Goal: Task Accomplishment & Management: Use online tool/utility

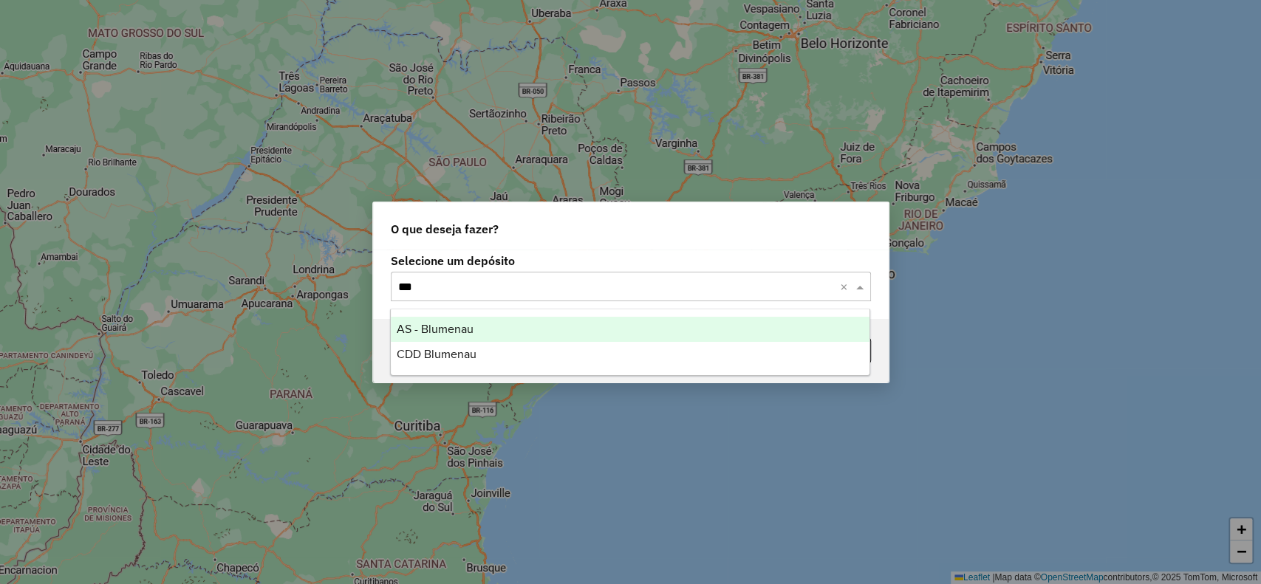
type input "****"
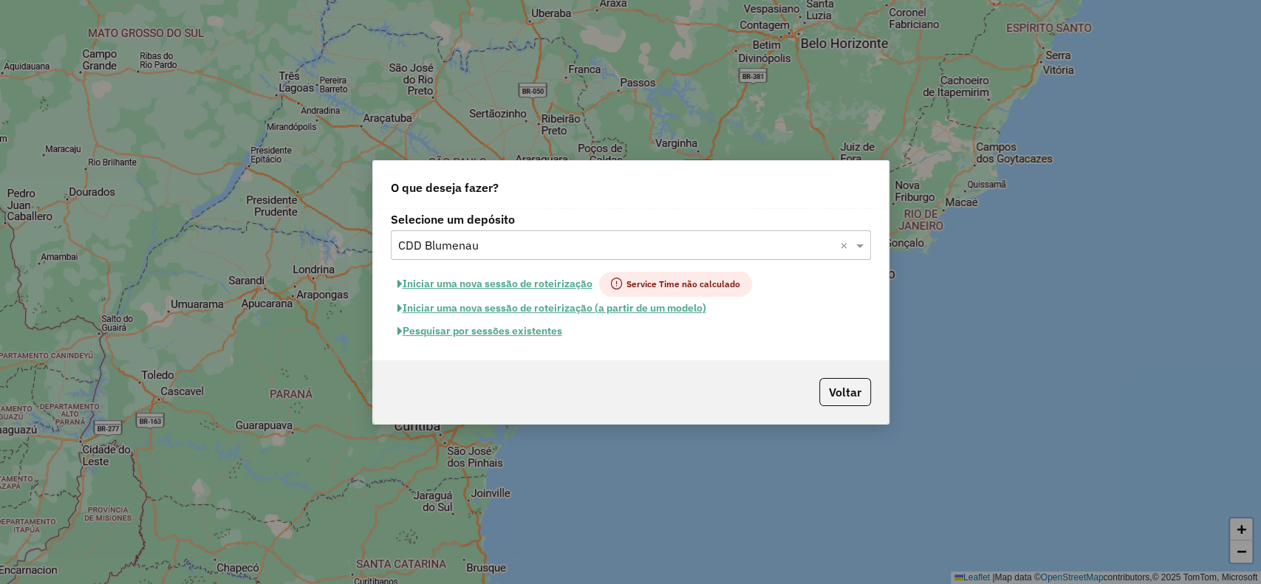
click at [538, 334] on button "Pesquisar por sessões existentes" at bounding box center [480, 331] width 178 height 23
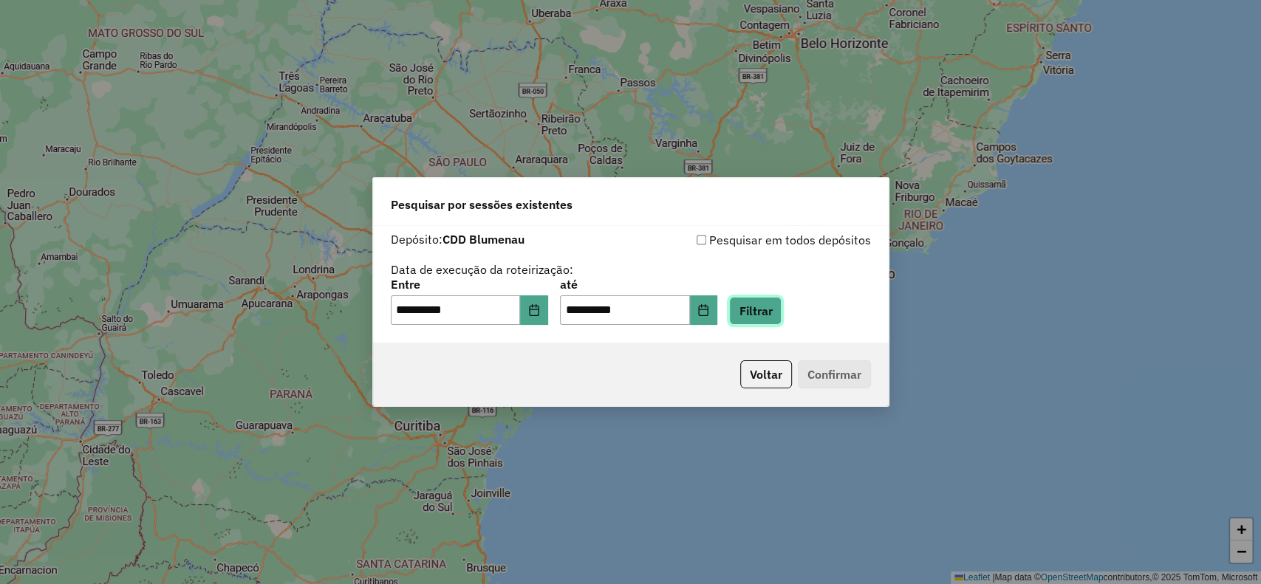
click at [782, 313] on button "Filtrar" at bounding box center [755, 311] width 52 height 28
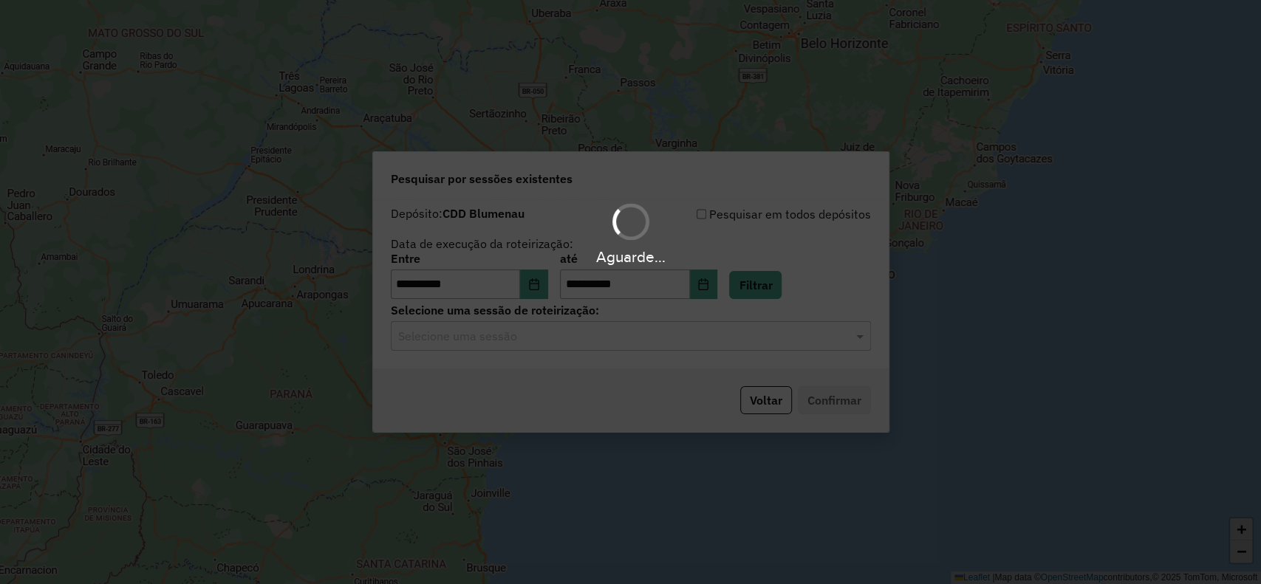
click at [550, 338] on input "text" at bounding box center [616, 337] width 436 height 18
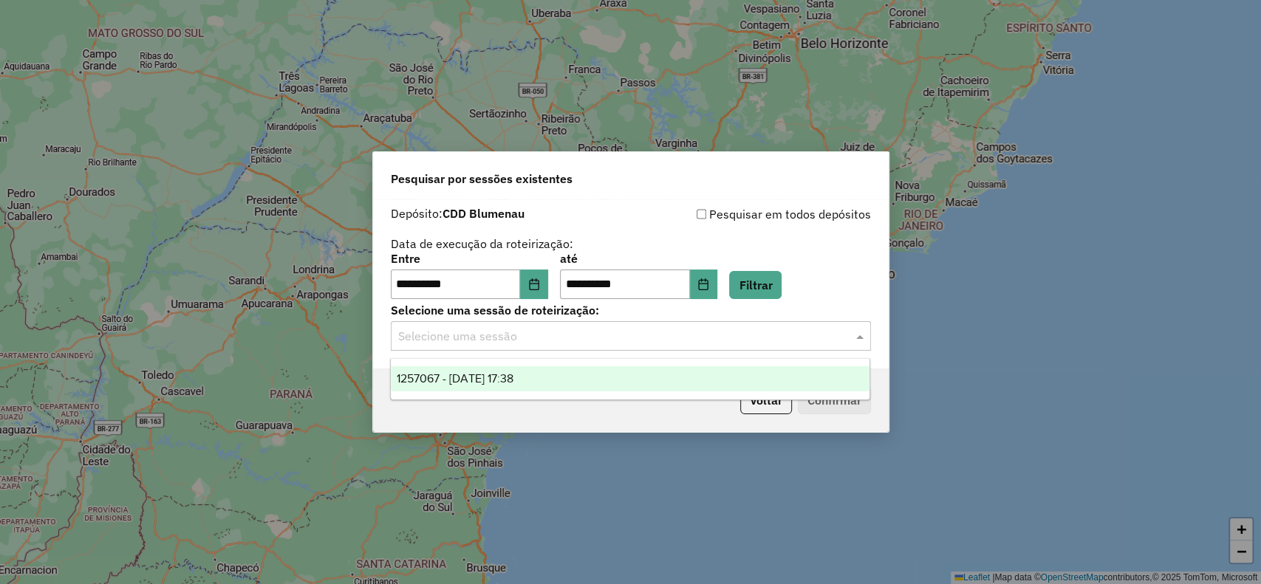
click at [513, 377] on span "1257067 - [DATE] 17:38" at bounding box center [455, 378] width 117 height 13
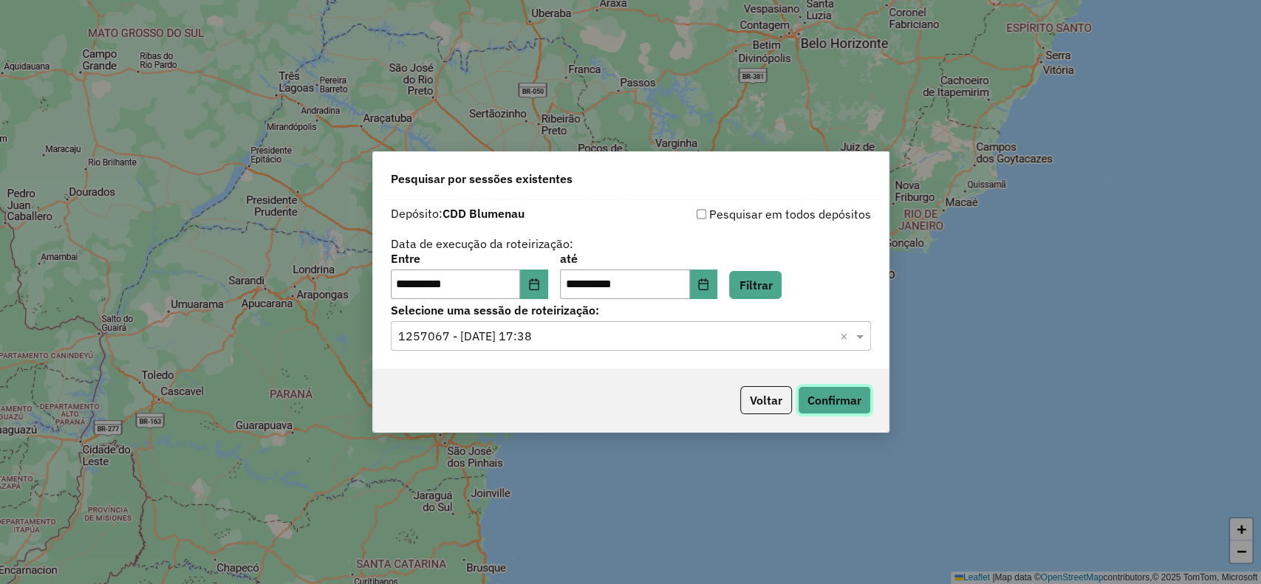
click at [861, 406] on button "Confirmar" at bounding box center [834, 400] width 73 height 28
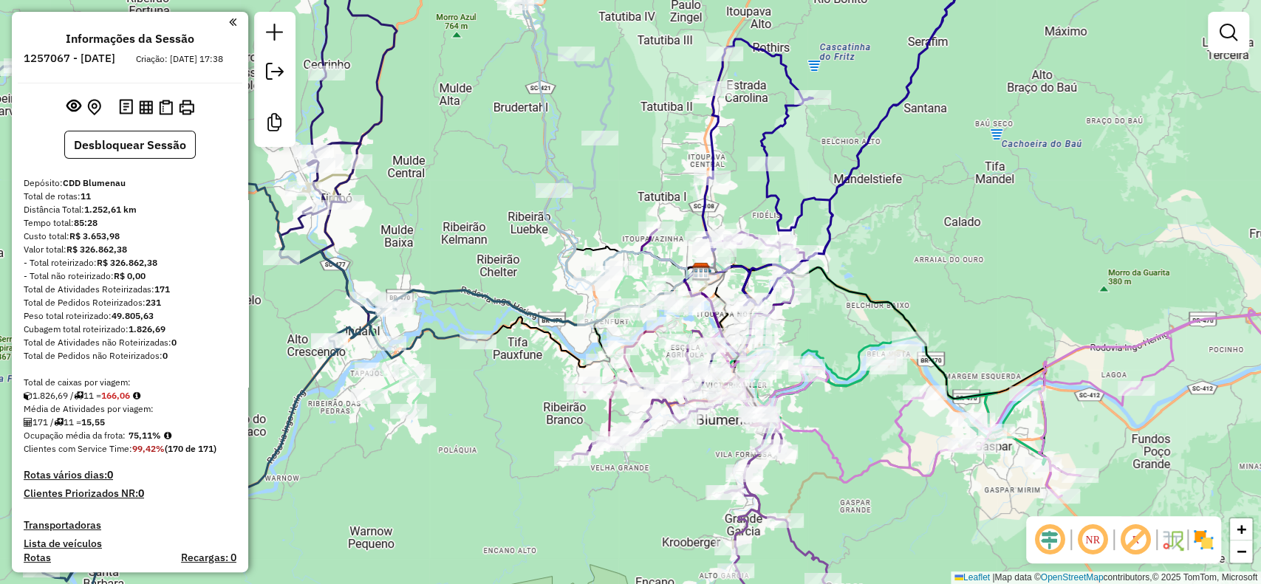
click at [1140, 554] on em at bounding box center [1135, 539] width 35 height 35
select select "**********"
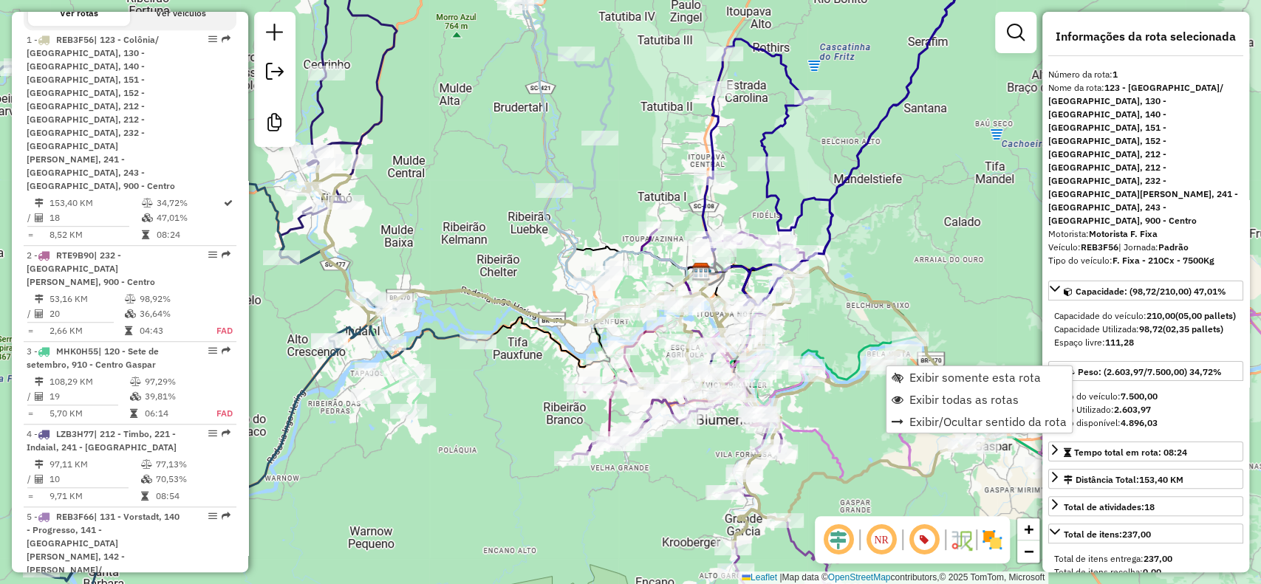
scroll to position [613, 0]
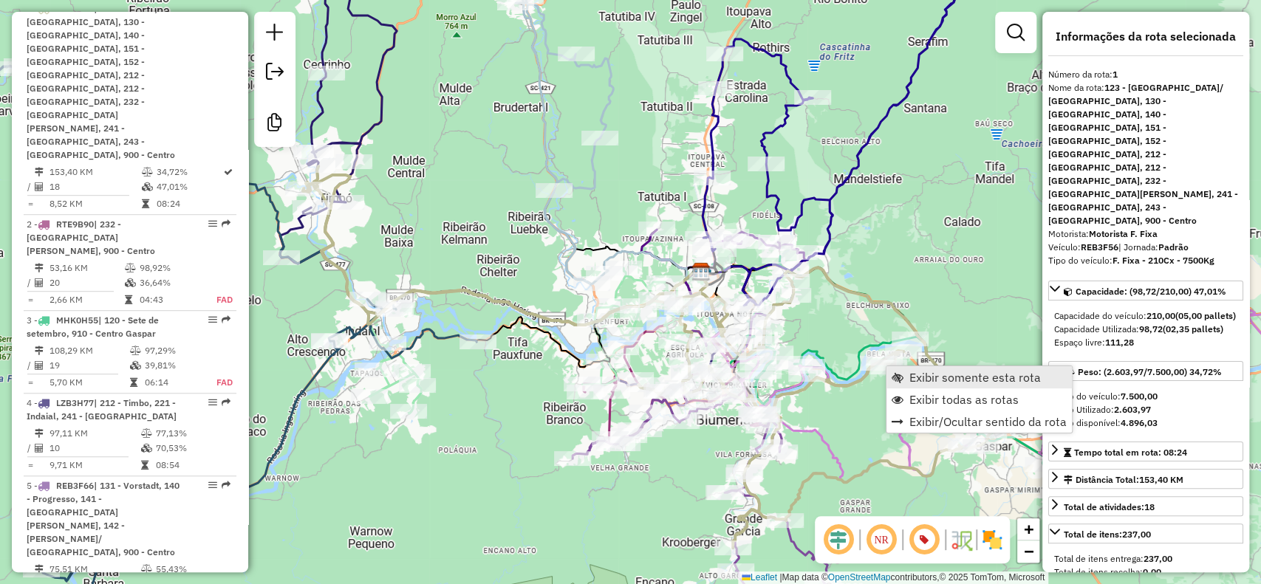
click at [960, 386] on link "Exibir somente esta rota" at bounding box center [979, 377] width 185 height 22
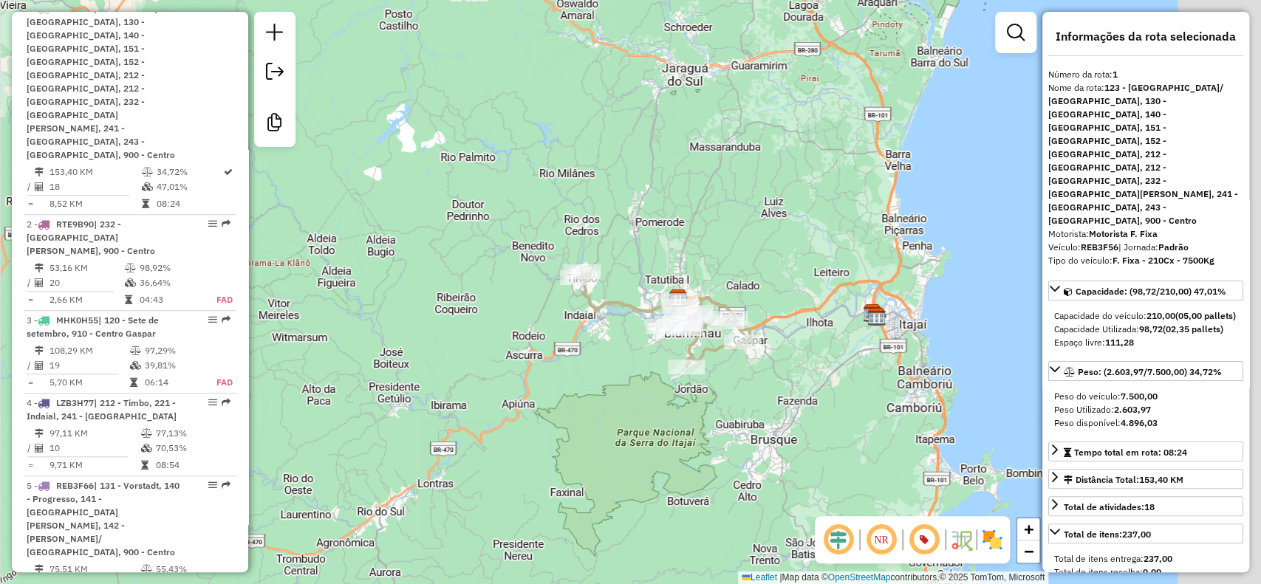
drag, startPoint x: 838, startPoint y: 417, endPoint x: 687, endPoint y: 400, distance: 151.7
click at [687, 400] on div "Janela de atendimento Grade de atendimento Capacidade Transportadoras Veículos …" at bounding box center [630, 292] width 1261 height 584
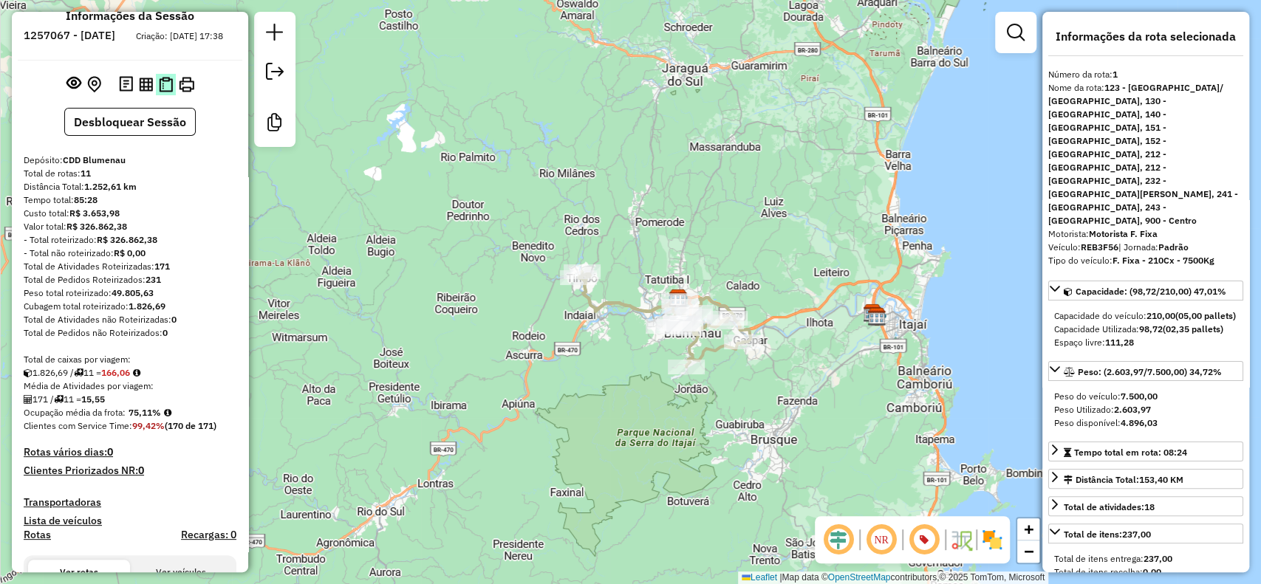
scroll to position [0, 0]
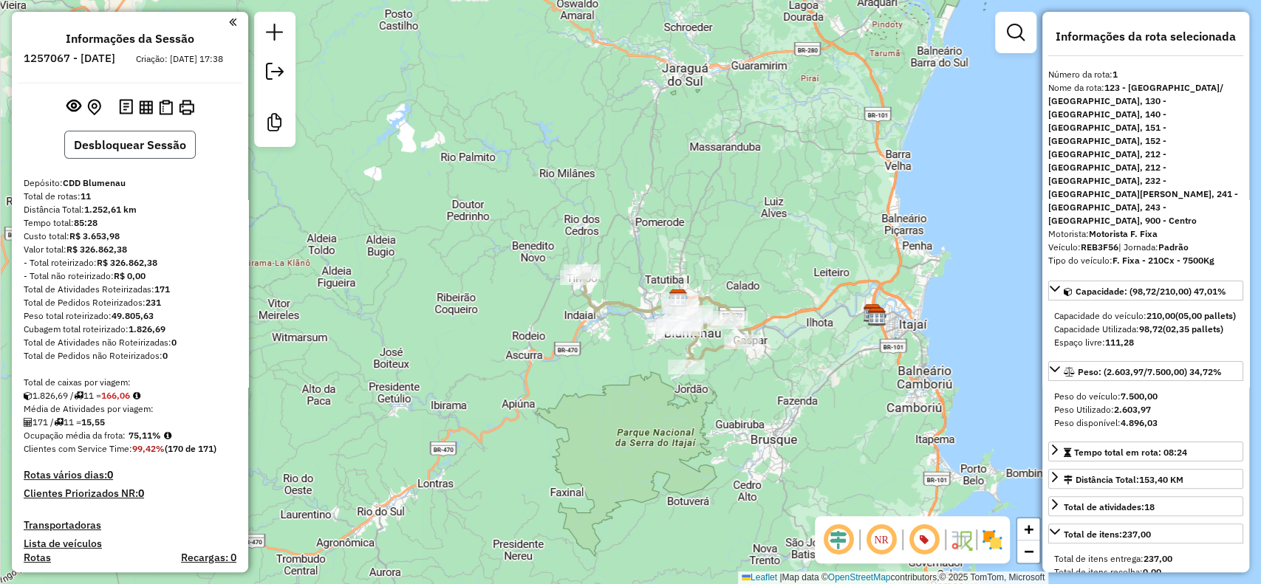
click at [164, 159] on button "Desbloquear Sessão" at bounding box center [130, 145] width 132 height 28
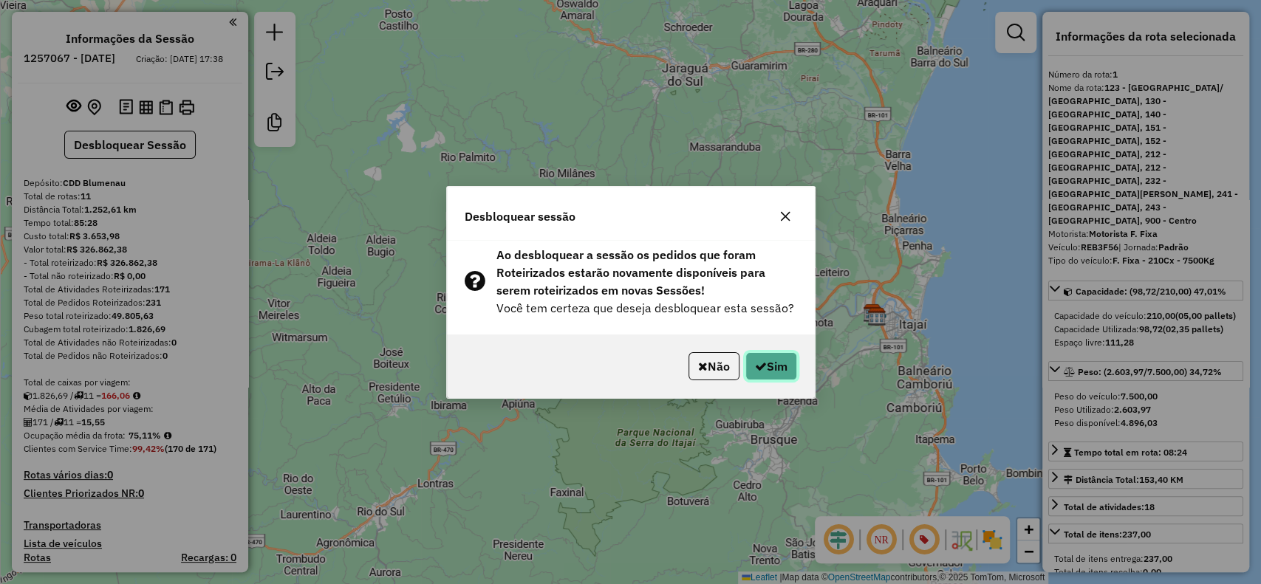
click at [785, 366] on button "Sim" at bounding box center [771, 366] width 52 height 28
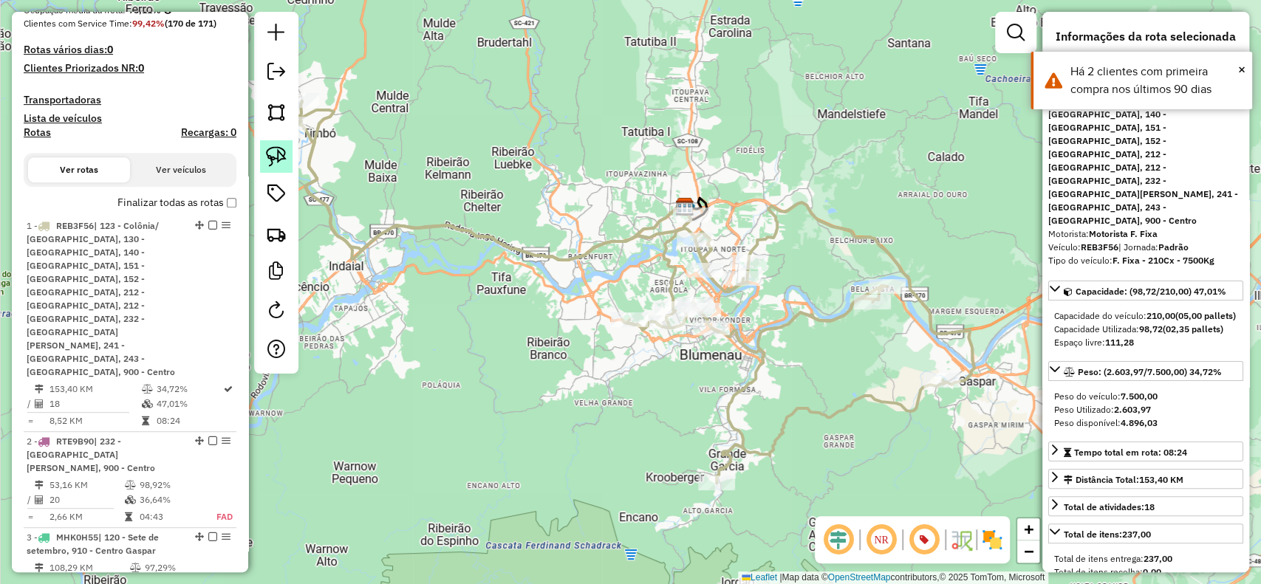
scroll to position [613, 0]
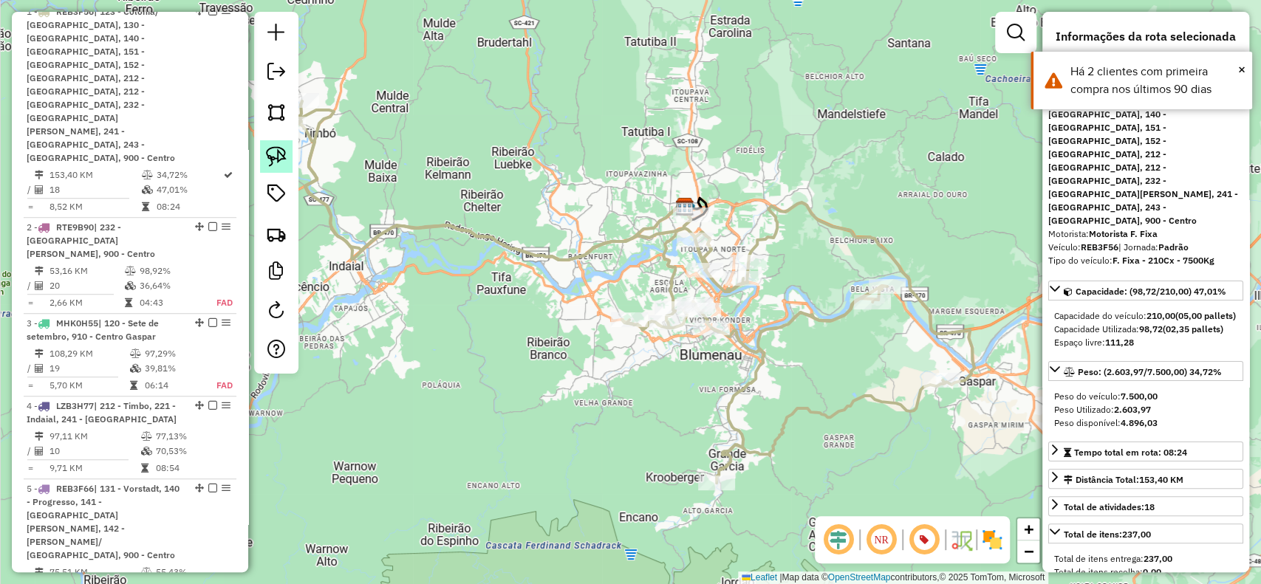
click at [272, 163] on img at bounding box center [276, 156] width 21 height 21
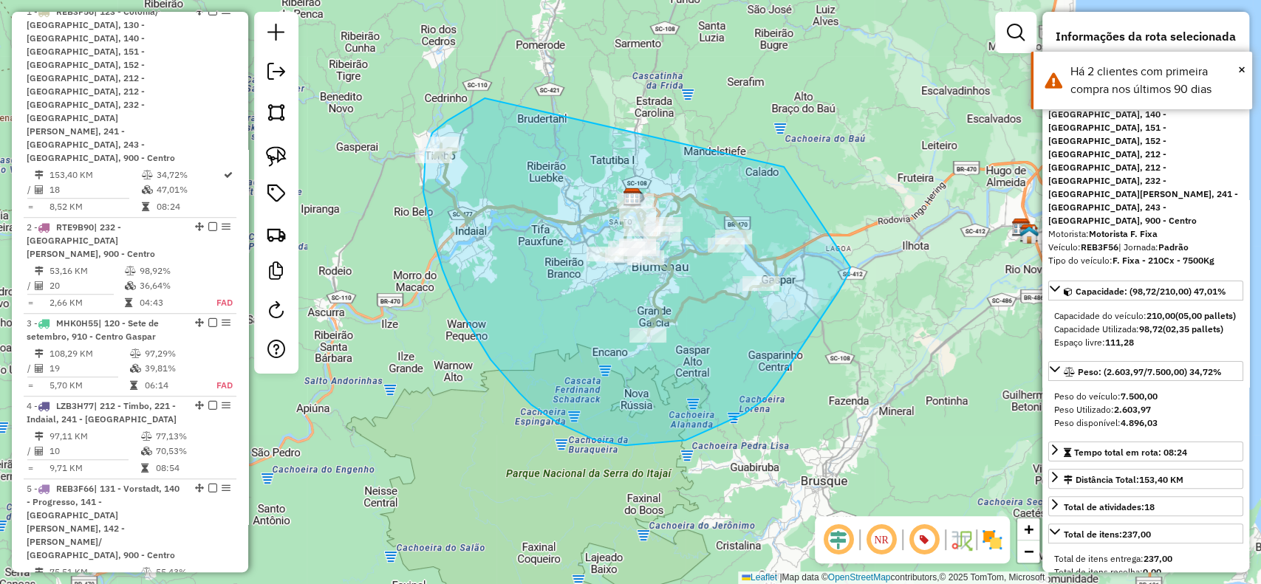
drag, startPoint x: 784, startPoint y: 167, endPoint x: 850, endPoint y: 267, distance: 120.5
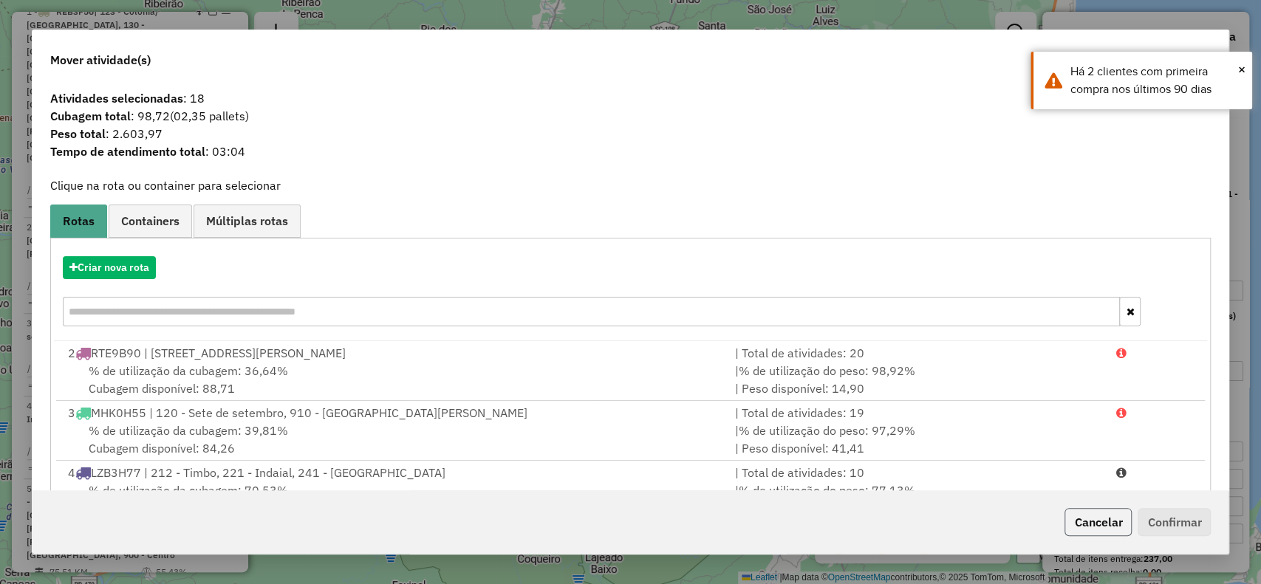
click at [1097, 528] on button "Cancelar" at bounding box center [1098, 522] width 67 height 28
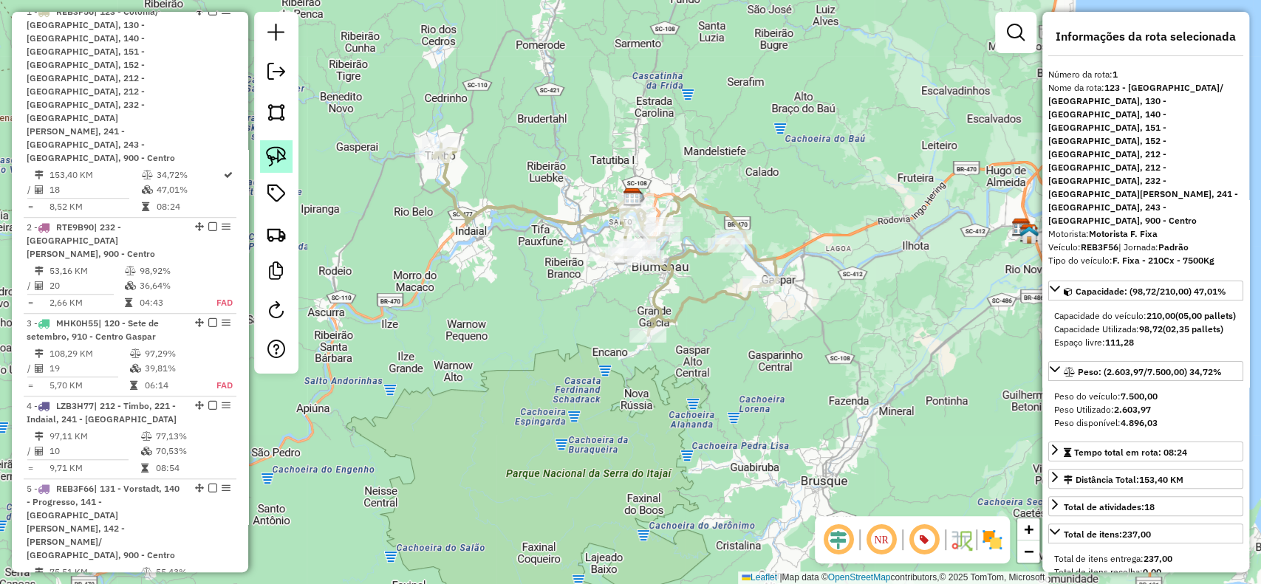
click at [284, 164] on img at bounding box center [276, 156] width 21 height 21
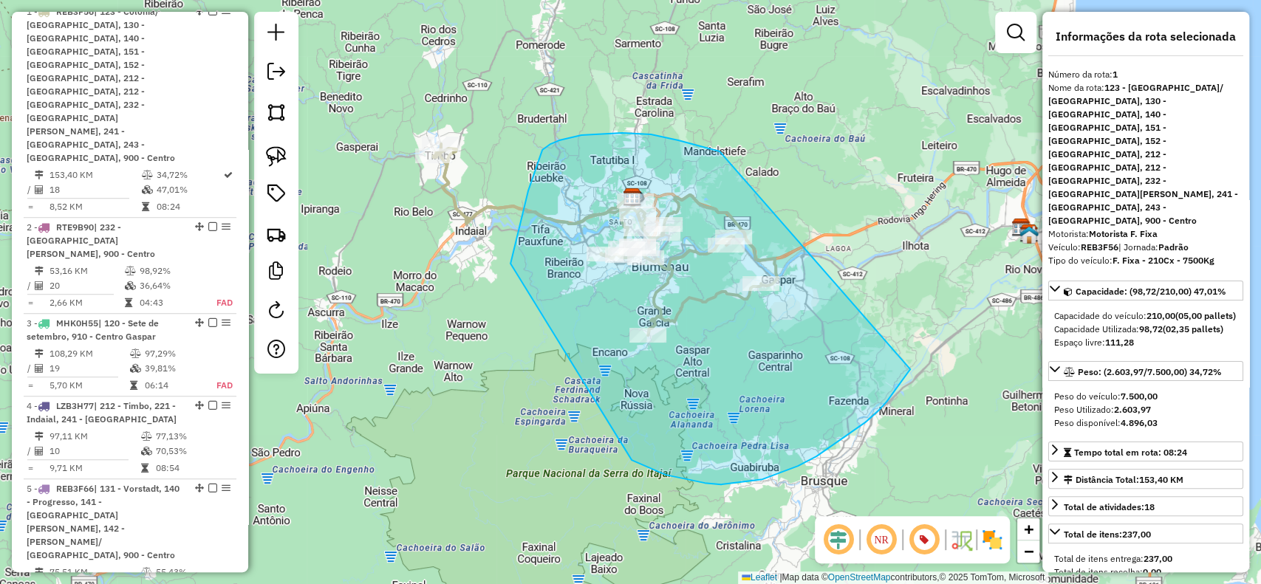
drag, startPoint x: 720, startPoint y: 151, endPoint x: 927, endPoint y: 297, distance: 253.5
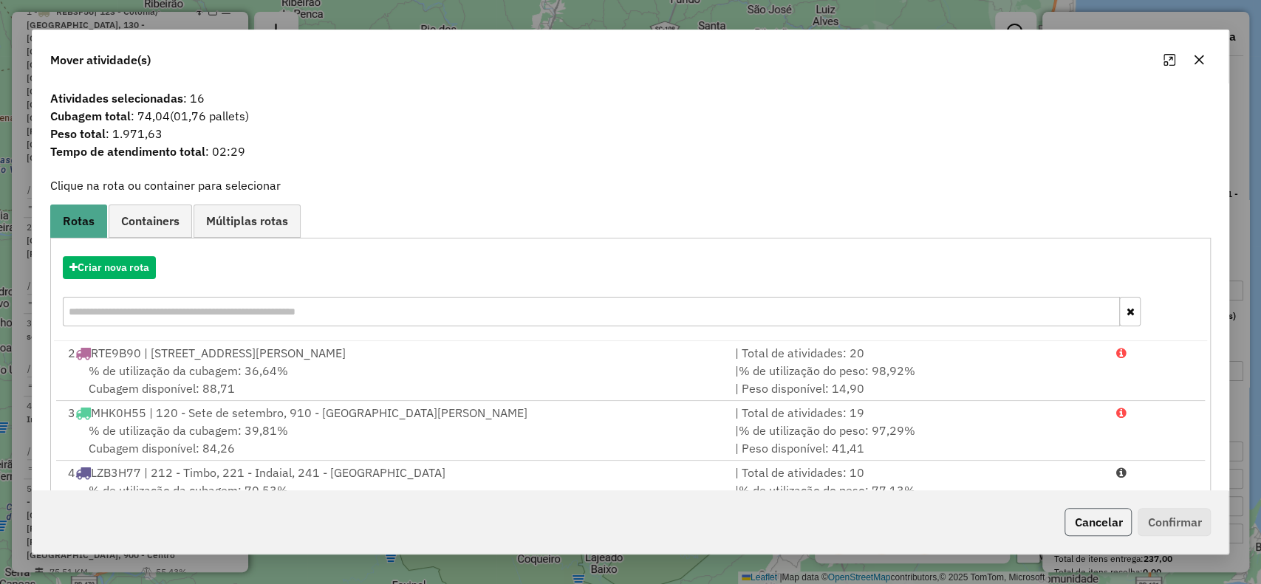
click at [1108, 528] on button "Cancelar" at bounding box center [1098, 522] width 67 height 28
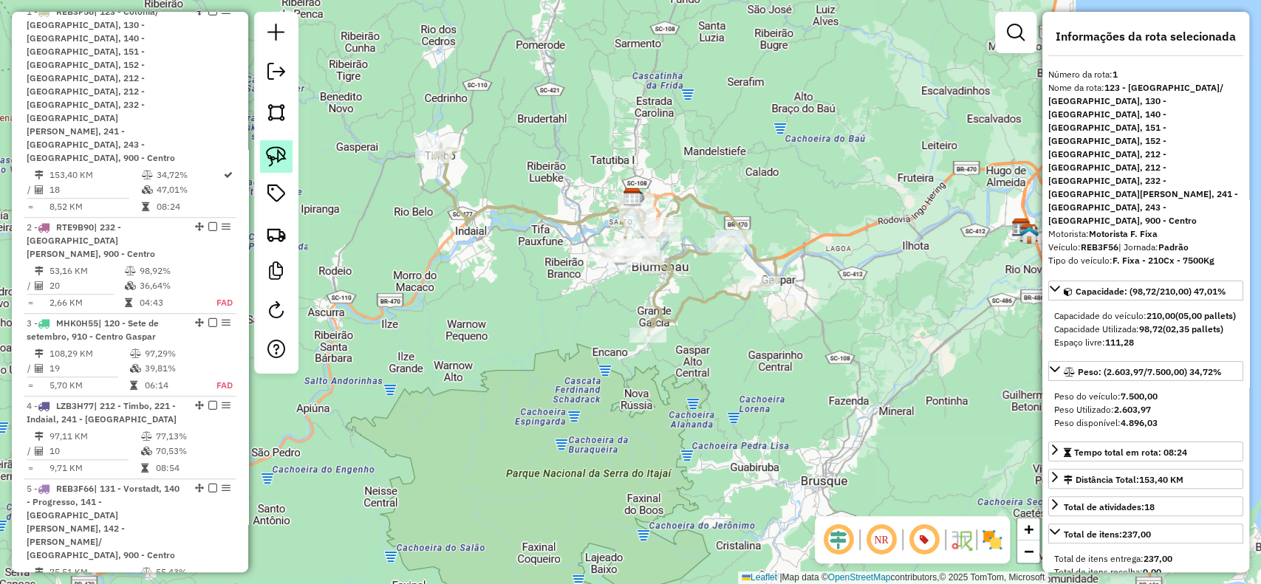
click at [278, 151] on img at bounding box center [276, 156] width 21 height 21
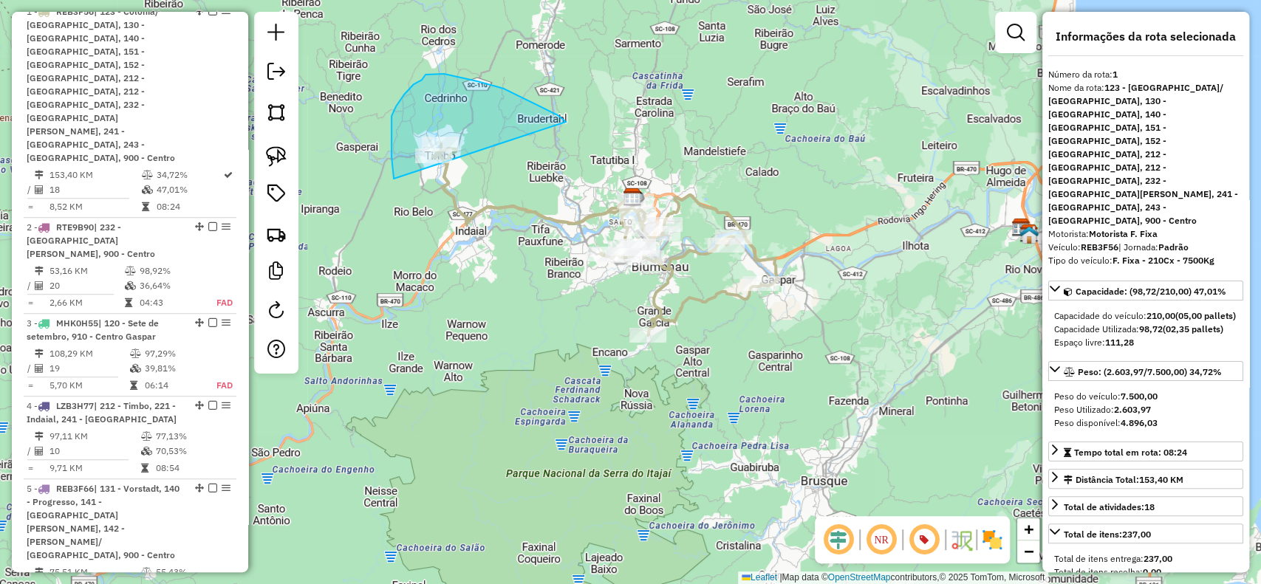
drag, startPoint x: 566, startPoint y: 122, endPoint x: 433, endPoint y: 248, distance: 182.9
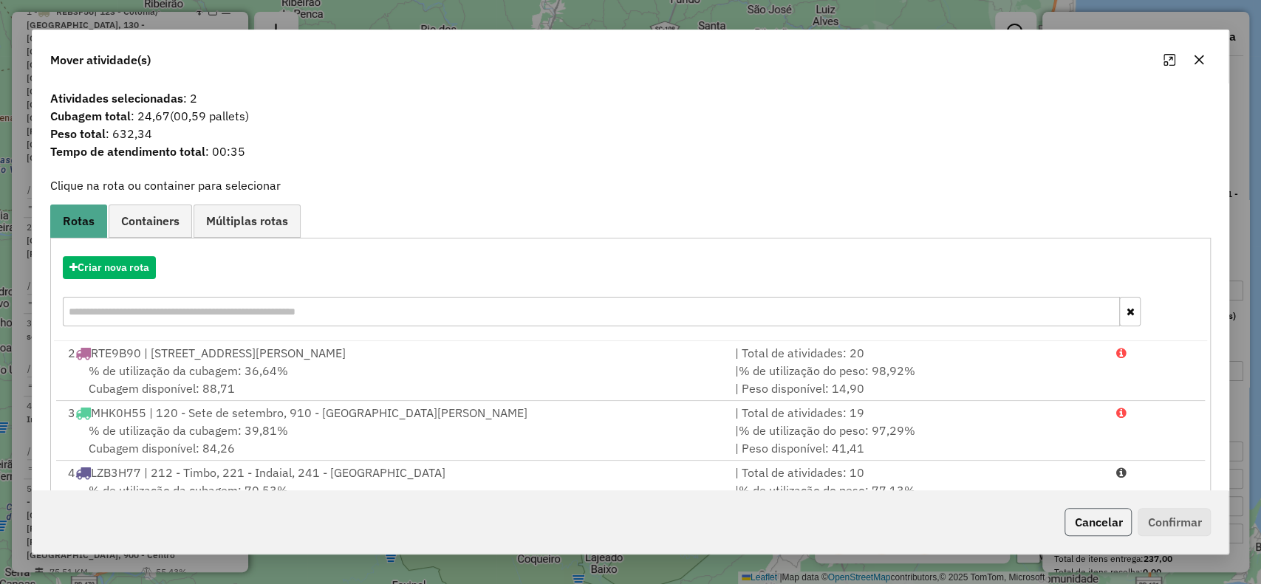
click at [1115, 527] on button "Cancelar" at bounding box center [1098, 522] width 67 height 28
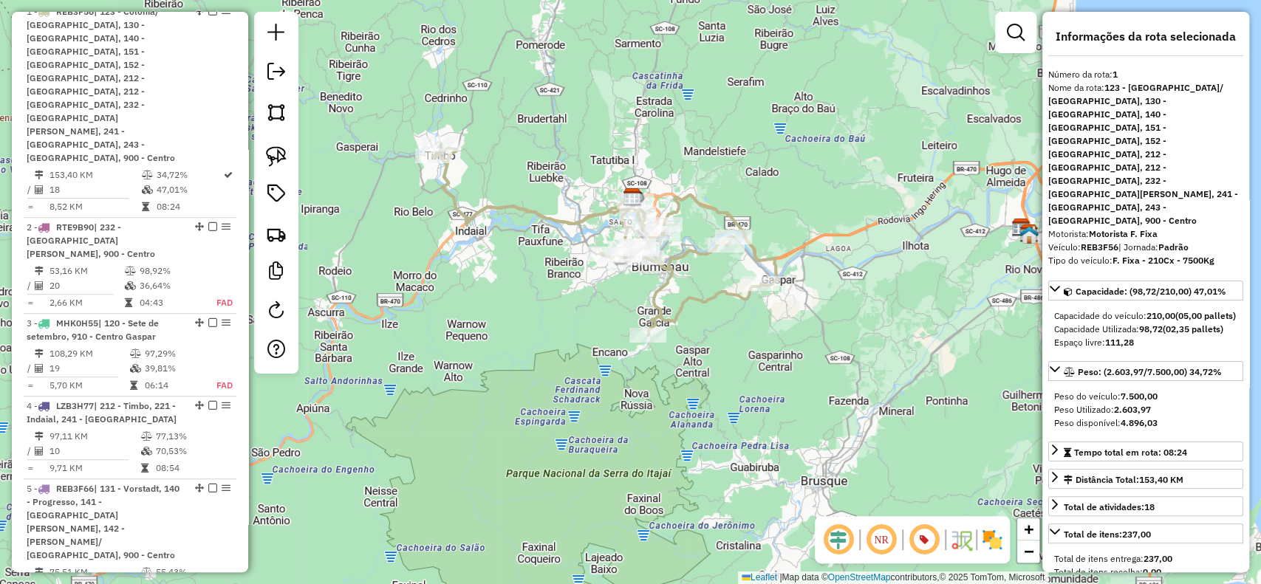
click at [1099, 242] on strong "REB3F56" at bounding box center [1100, 247] width 38 height 11
click at [1105, 242] on strong "REB3F56" at bounding box center [1100, 247] width 38 height 11
